Goal: Check status: Check status

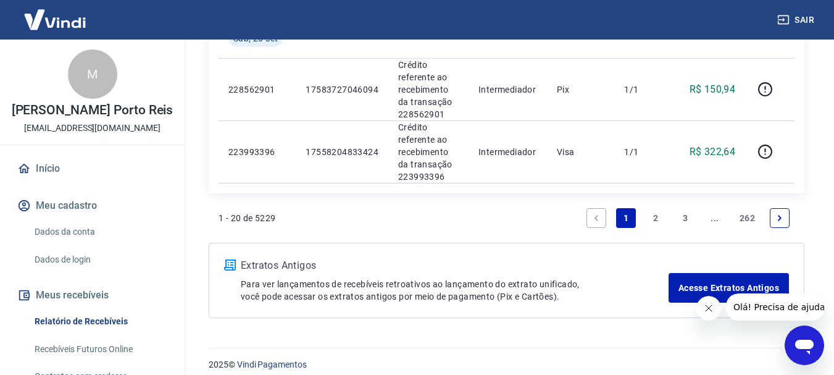
scroll to position [1424, 0]
click at [784, 208] on link "Next page" at bounding box center [780, 218] width 20 height 20
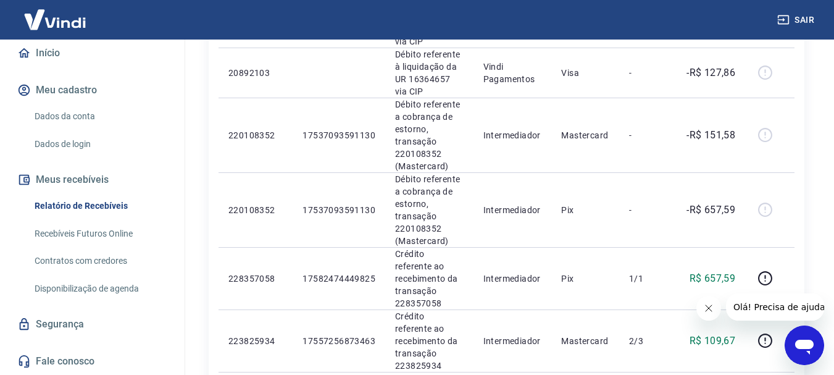
scroll to position [1157, 0]
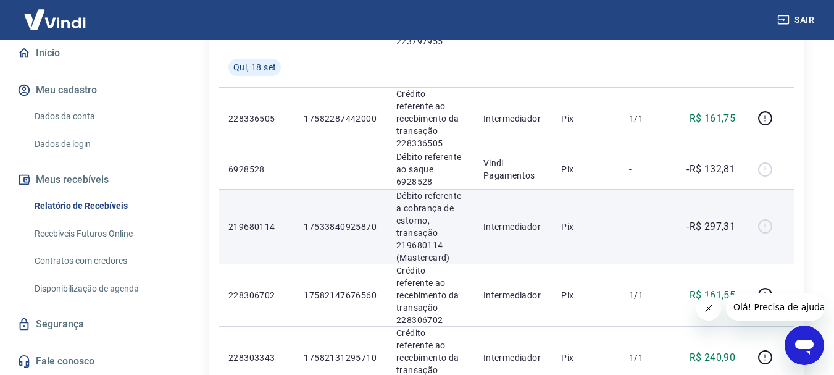
scroll to position [432, 0]
drag, startPoint x: 447, startPoint y: 191, endPoint x: 400, endPoint y: 193, distance: 46.3
click at [400, 193] on p "Débito referente a cobrança de estorno, transação 219680114 (Mastercard)" at bounding box center [430, 226] width 67 height 74
drag, startPoint x: 393, startPoint y: 192, endPoint x: 448, endPoint y: 193, distance: 55.0
click at [448, 193] on td "Débito referente a cobrança de estorno, transação 219680114 (Mastercard)" at bounding box center [430, 225] width 87 height 75
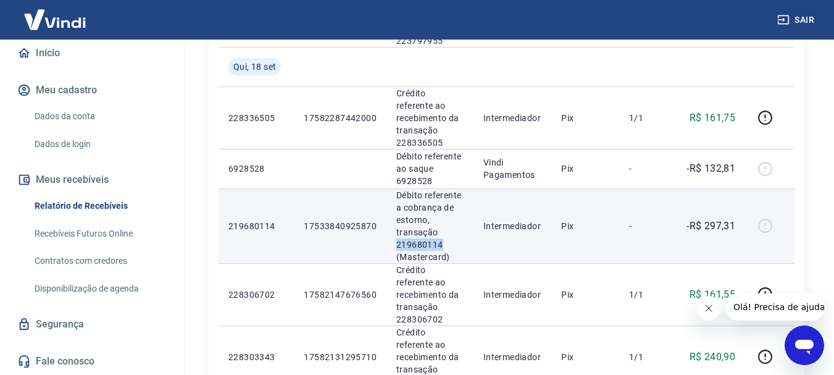
copy p "219680114"
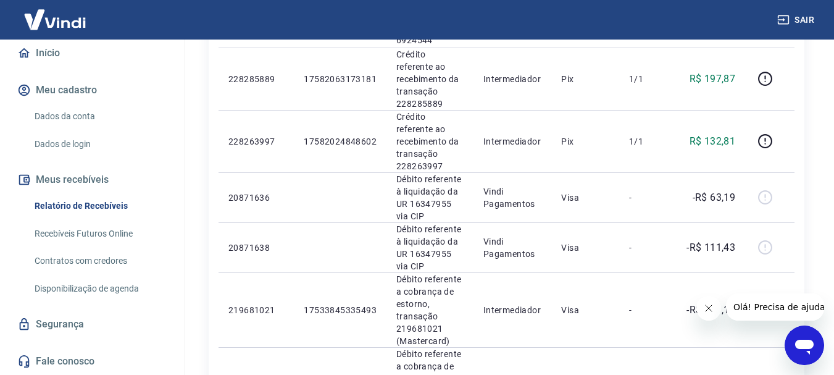
scroll to position [926, 0]
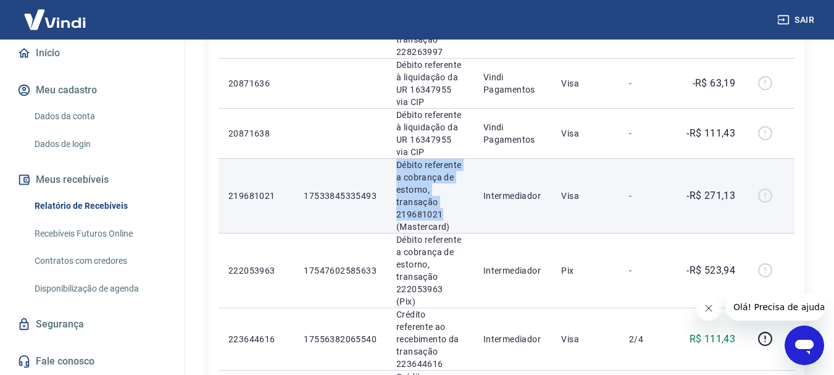
drag, startPoint x: 445, startPoint y: 113, endPoint x: 384, endPoint y: 114, distance: 61.1
click at [384, 158] on tr "219681021 17533845335493 Débito referente a cobrança de estorno, transação 2196…" at bounding box center [507, 195] width 576 height 75
click at [425, 159] on p "Débito referente a cobrança de estorno, transação 219681021 (Mastercard)" at bounding box center [430, 196] width 67 height 74
drag, startPoint x: 443, startPoint y: 117, endPoint x: 401, endPoint y: 116, distance: 42.0
click at [392, 158] on td "Débito referente a cobrança de estorno, transação 219681021 (Mastercard)" at bounding box center [430, 195] width 87 height 75
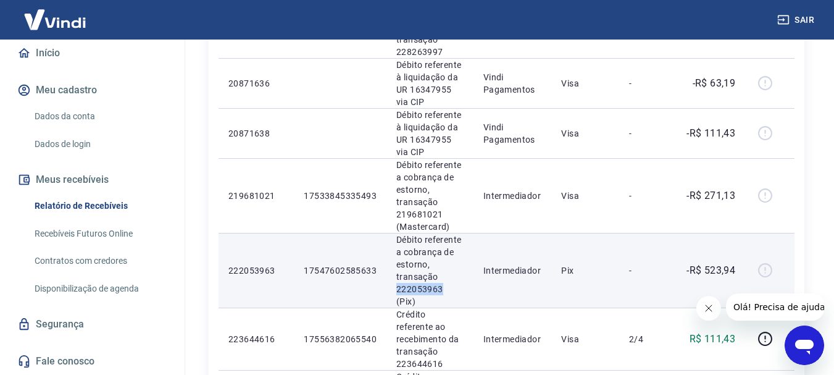
drag, startPoint x: 440, startPoint y: 192, endPoint x: 394, endPoint y: 188, distance: 46.5
click at [394, 233] on td "Débito referente a cobrança de estorno, transação 222053963 (Pix)" at bounding box center [430, 270] width 87 height 75
copy p "222053963"
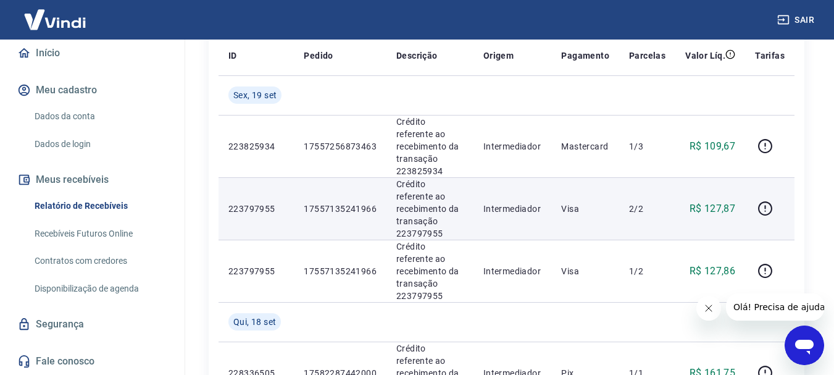
scroll to position [185, 0]
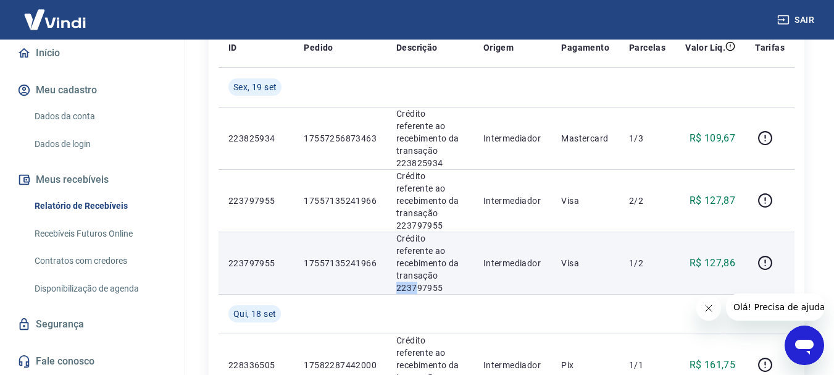
drag, startPoint x: 451, startPoint y: 237, endPoint x: 426, endPoint y: 248, distance: 27.1
click at [413, 246] on p "Crédito referente ao recebimento da transação 223797955" at bounding box center [430, 263] width 67 height 62
drag, startPoint x: 443, startPoint y: 249, endPoint x: 393, endPoint y: 250, distance: 49.4
click at [393, 250] on td "Crédito referente ao recebimento da transação 223797955" at bounding box center [430, 263] width 87 height 62
copy p "223797955"
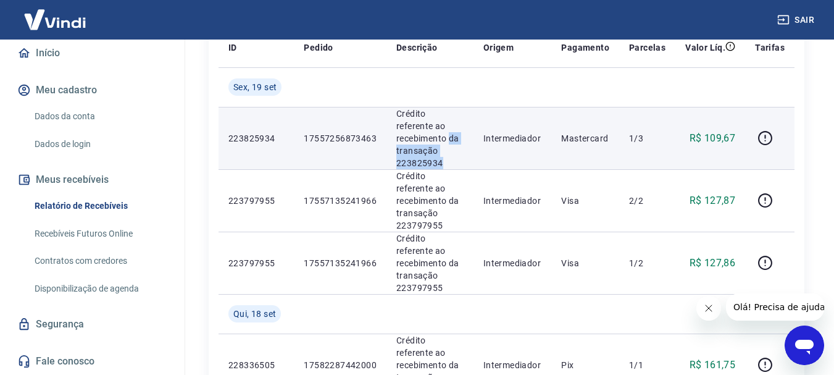
drag, startPoint x: 441, startPoint y: 149, endPoint x: 395, endPoint y: 143, distance: 46.7
click at [391, 143] on td "Crédito referente ao recebimento da transação 223825934" at bounding box center [430, 138] width 87 height 62
click at [414, 146] on p "Crédito referente ao recebimento da transação 223825934" at bounding box center [430, 138] width 67 height 62
drag, startPoint x: 445, startPoint y: 153, endPoint x: 396, endPoint y: 147, distance: 49.1
click at [397, 147] on p "Crédito referente ao recebimento da transação 223825934" at bounding box center [430, 138] width 67 height 62
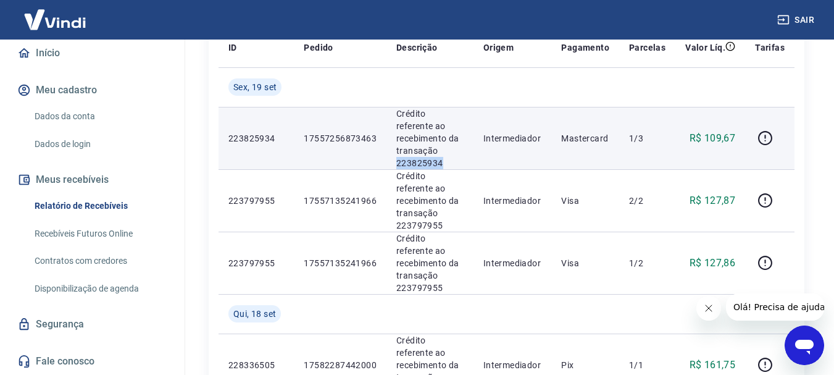
copy p "223825934"
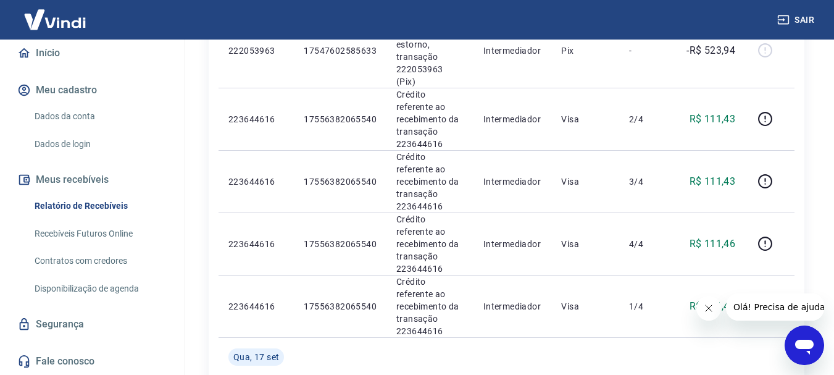
scroll to position [1235, 0]
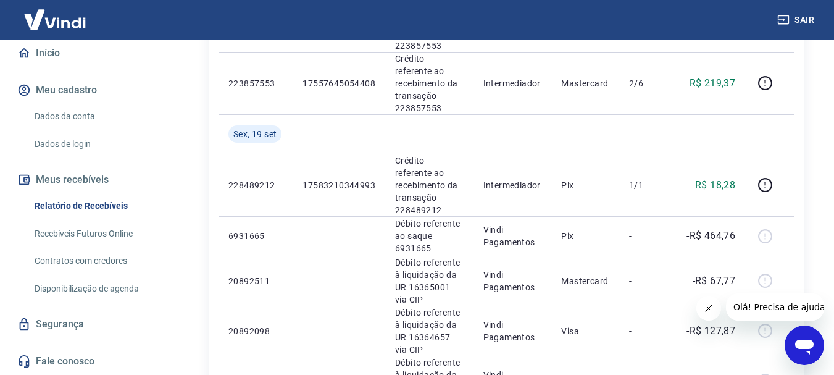
scroll to position [725, 0]
